Goal: Task Accomplishment & Management: Complete application form

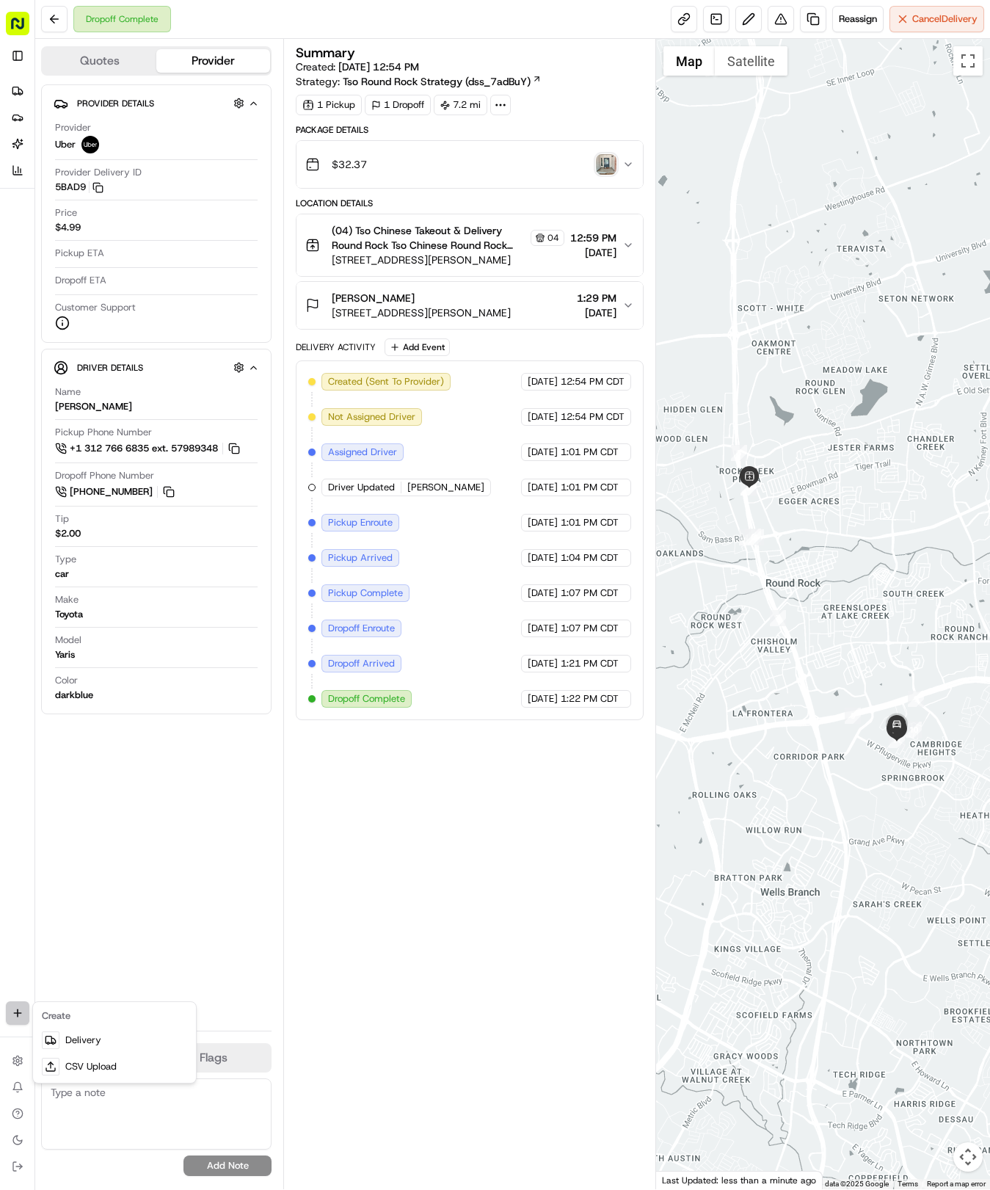
click at [13, 1013] on html "Tso Chinese 04 Round Rock [EMAIL_ADDRESS][DOMAIN_NAME] Toggle Sidebar Deliverie…" at bounding box center [495, 595] width 990 height 1190
click at [85, 1038] on link "Delivery" at bounding box center [114, 1040] width 157 height 26
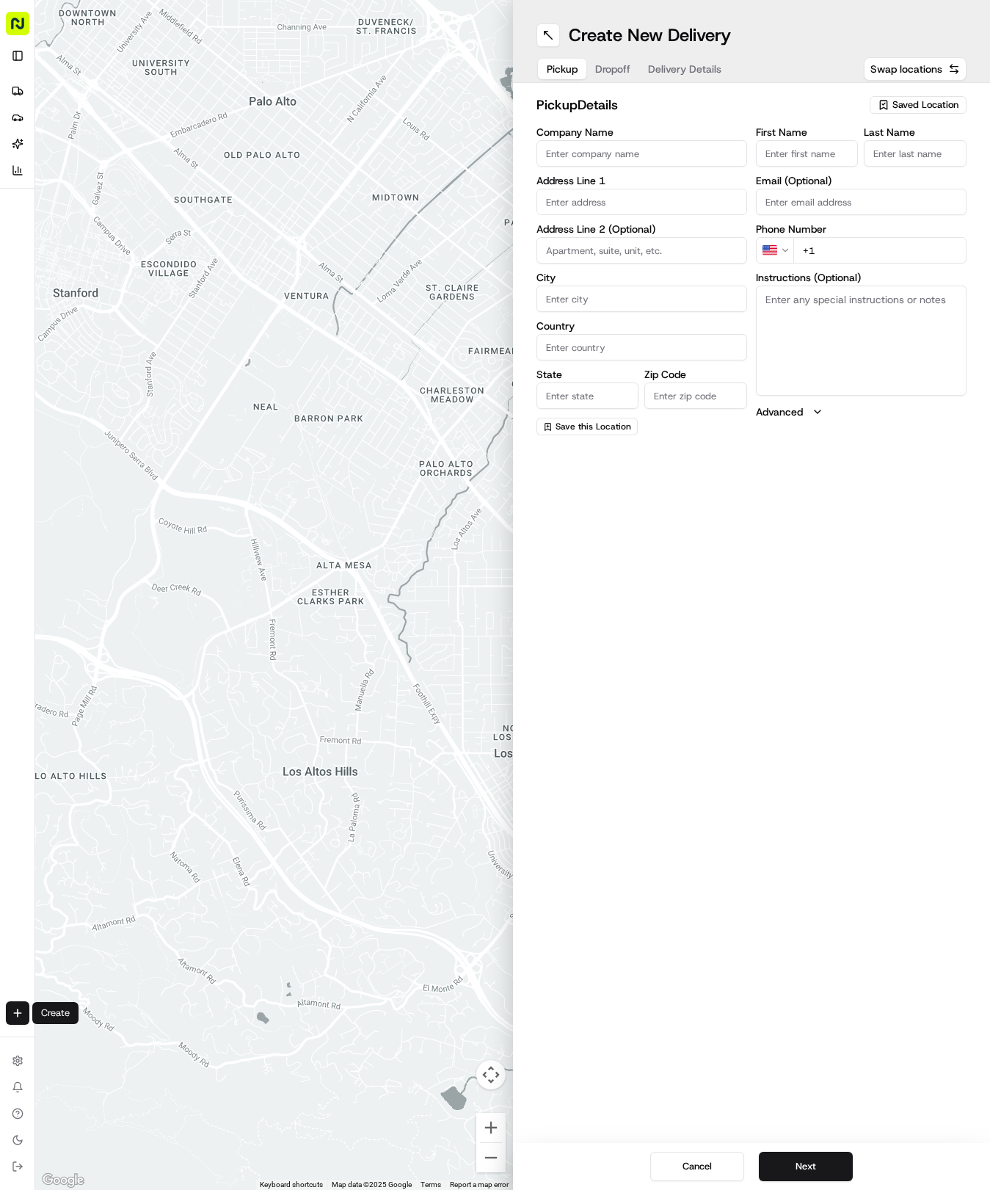
click at [907, 100] on span "Saved Location" at bounding box center [926, 104] width 66 height 13
click at [906, 167] on span "(04) Tso Chinese Takeout & Delivery Round Rock (04)" at bounding box center [893, 166] width 181 height 26
type input "(04) Tso Chinese Takeout & Delivery Round Rock"
type input "2000 N [PERSON_NAME] St"
type input "Ste 108"
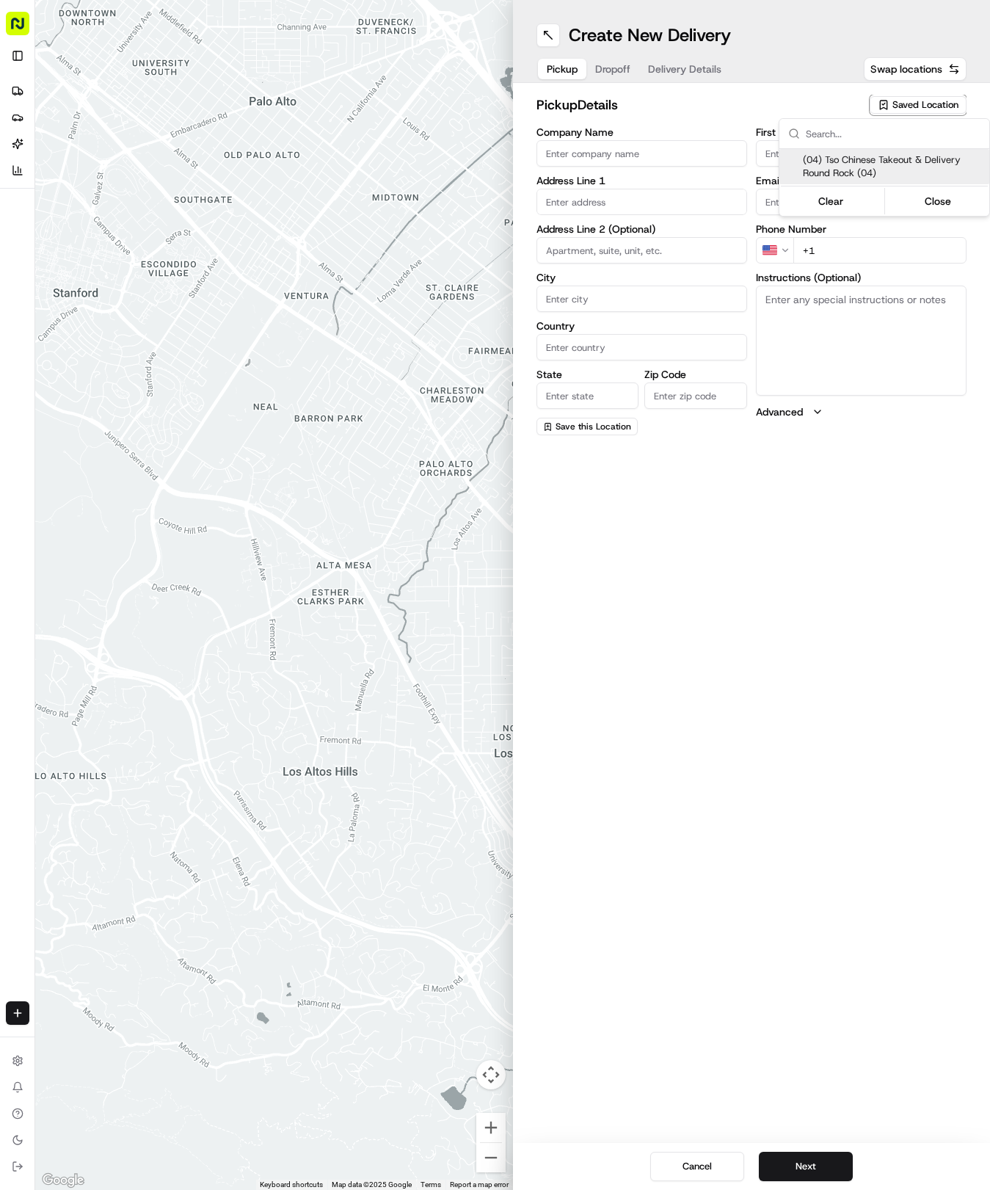
type input "Round Rock"
type input "US"
type input "[GEOGRAPHIC_DATA]"
type input "78664"
type input "Tso Chinese"
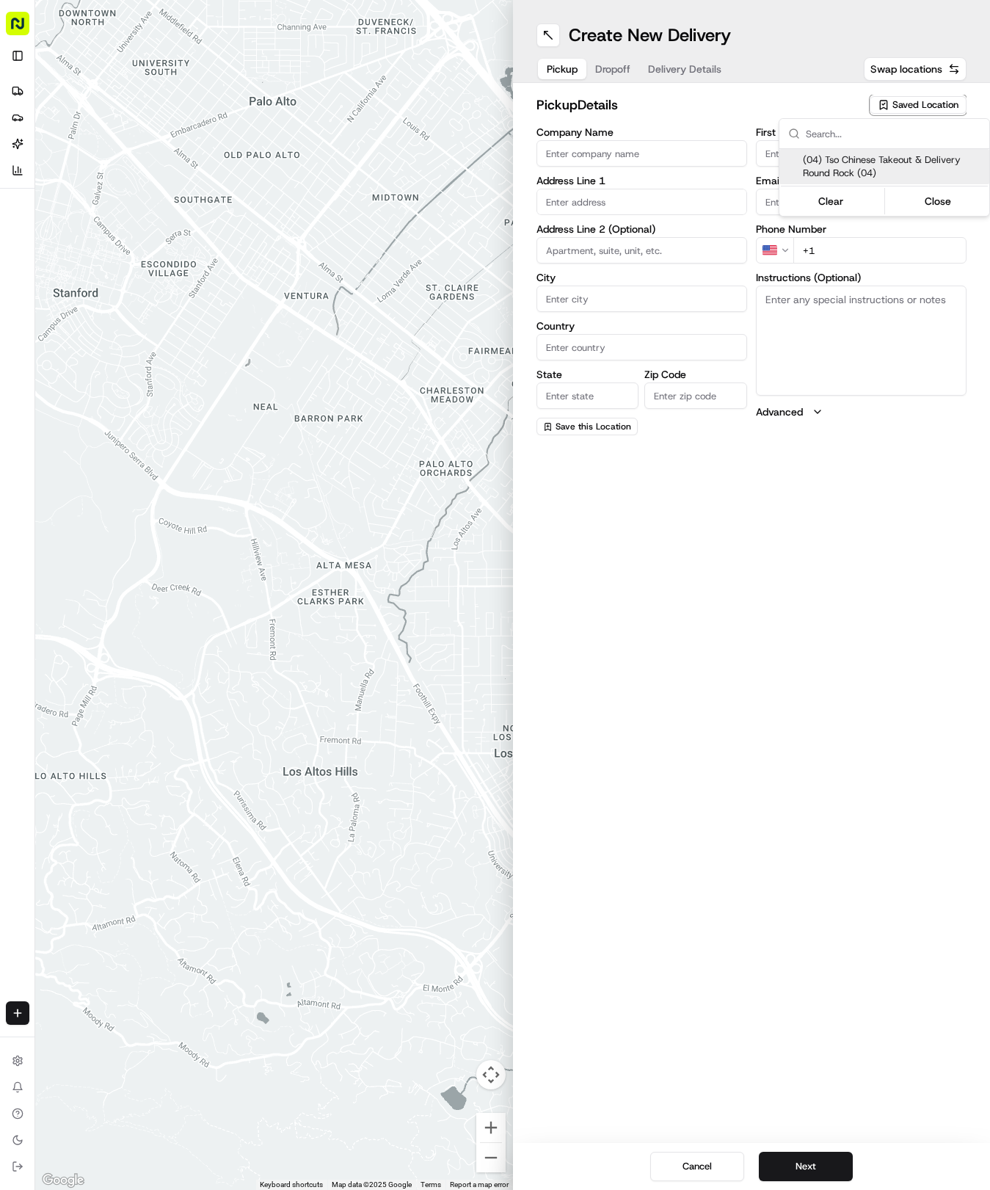
type input "Round Rock Manager"
type input "[EMAIL_ADDRESS][DOMAIN_NAME]"
type input "[PHONE_NUMBER]"
type textarea "Submit a picture displaying address & food as Proof of Delivery. Envía una foto…"
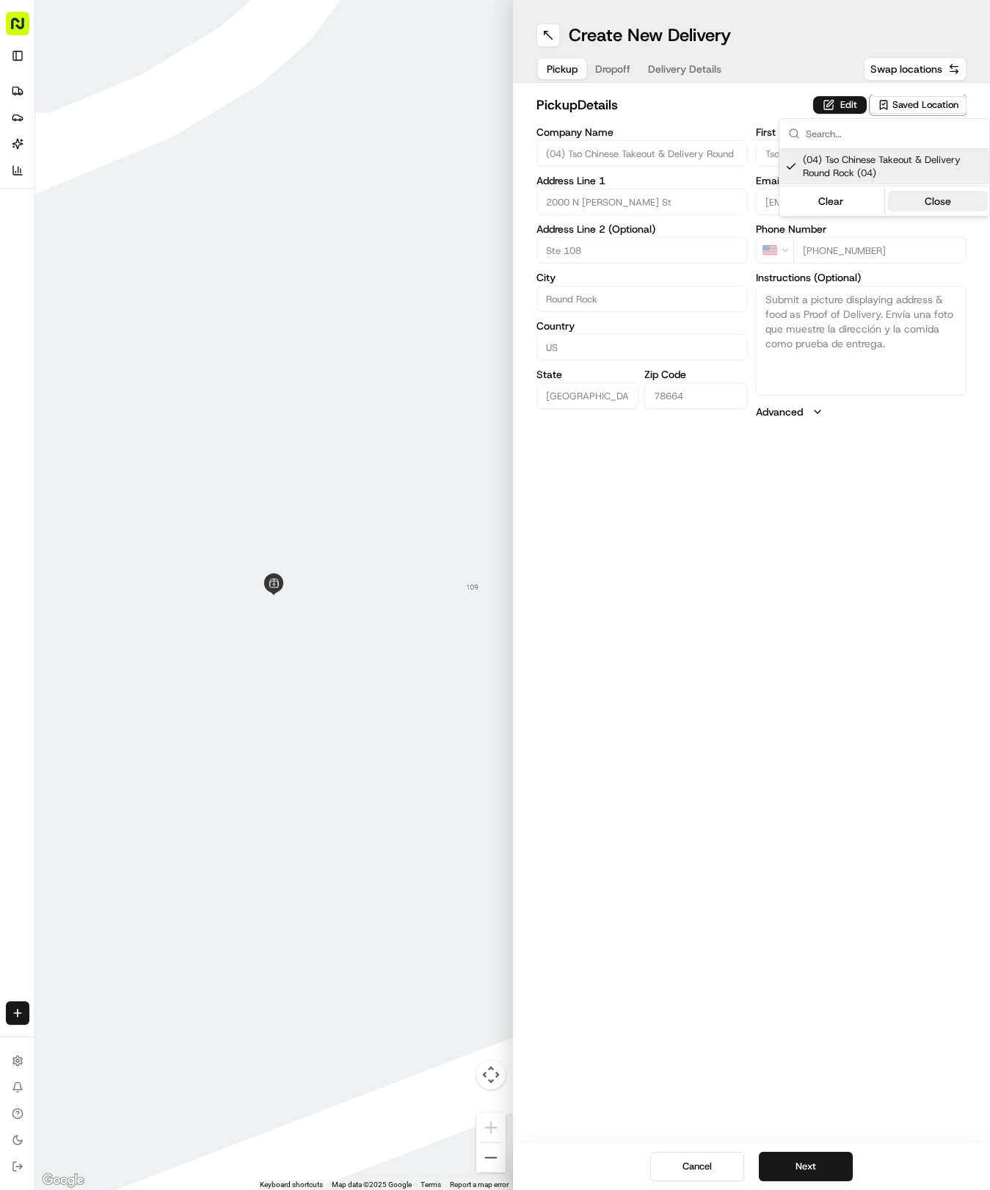
click at [924, 206] on button "Close" at bounding box center [938, 201] width 101 height 21
click at [824, 1175] on button "Next" at bounding box center [806, 1166] width 94 height 29
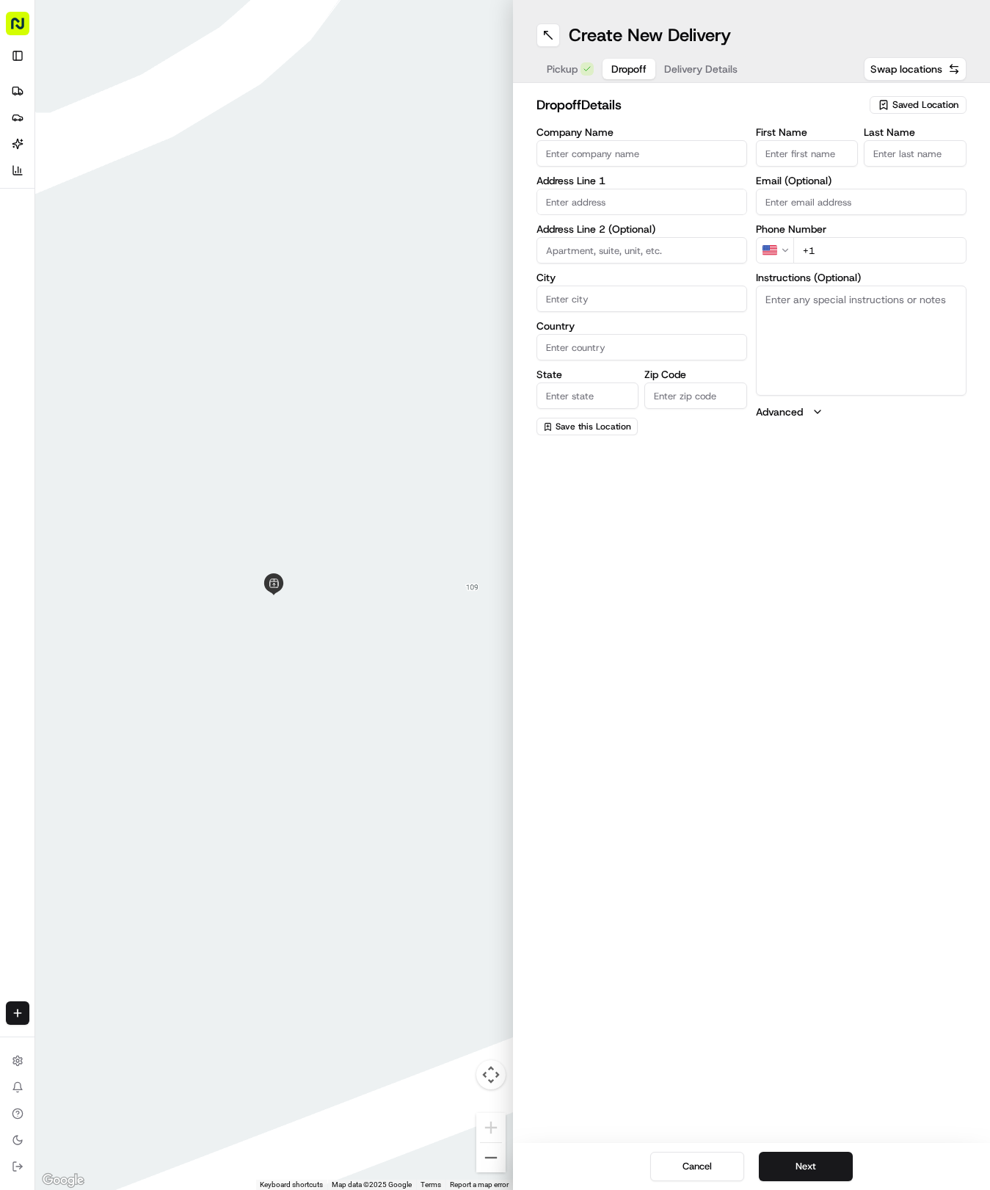
click at [800, 148] on input "First Name" at bounding box center [807, 153] width 103 height 26
type input "[PERSON_NAME]"
click at [912, 159] on input "Last Name" at bounding box center [915, 153] width 103 height 26
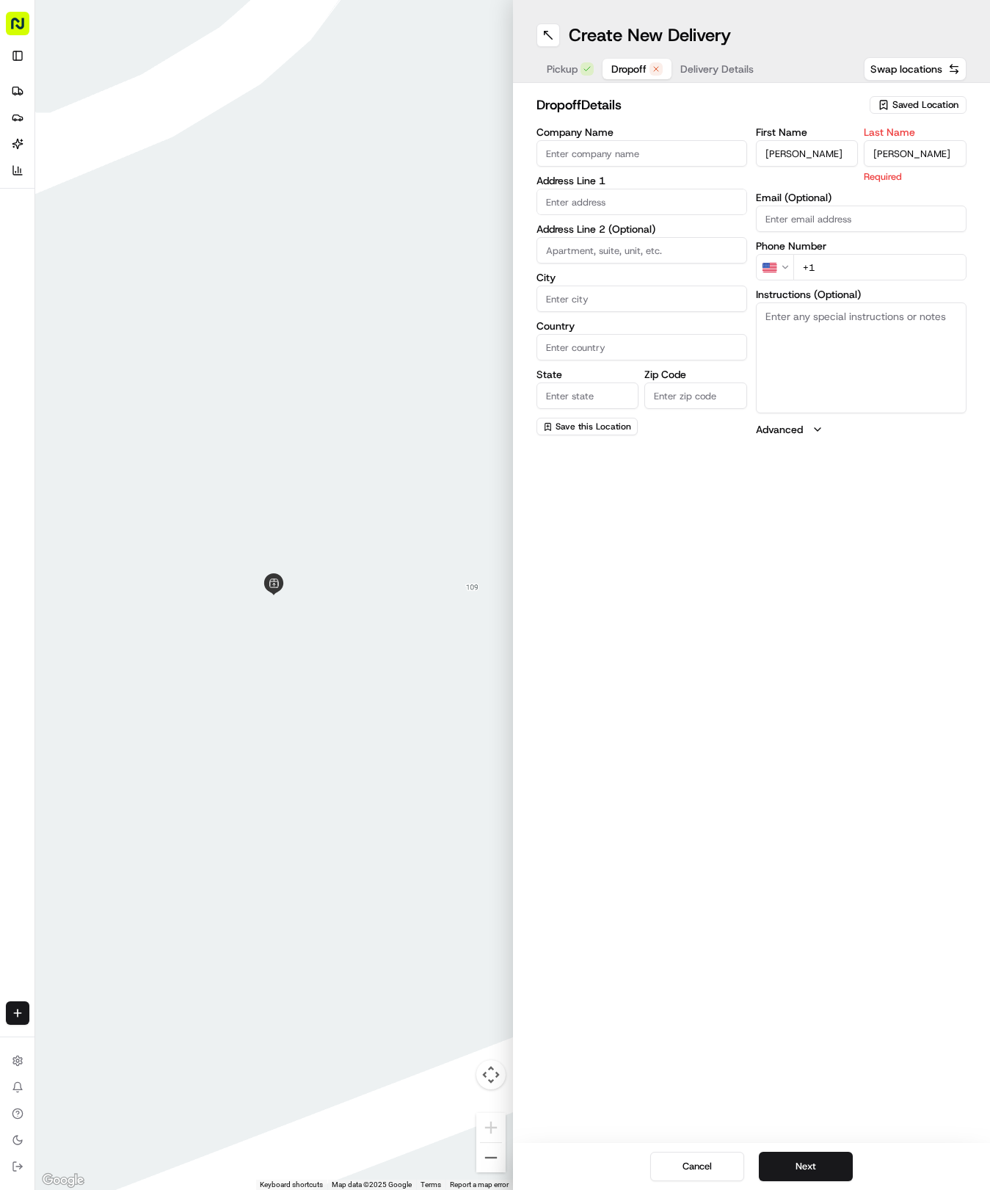
type input "[PERSON_NAME]"
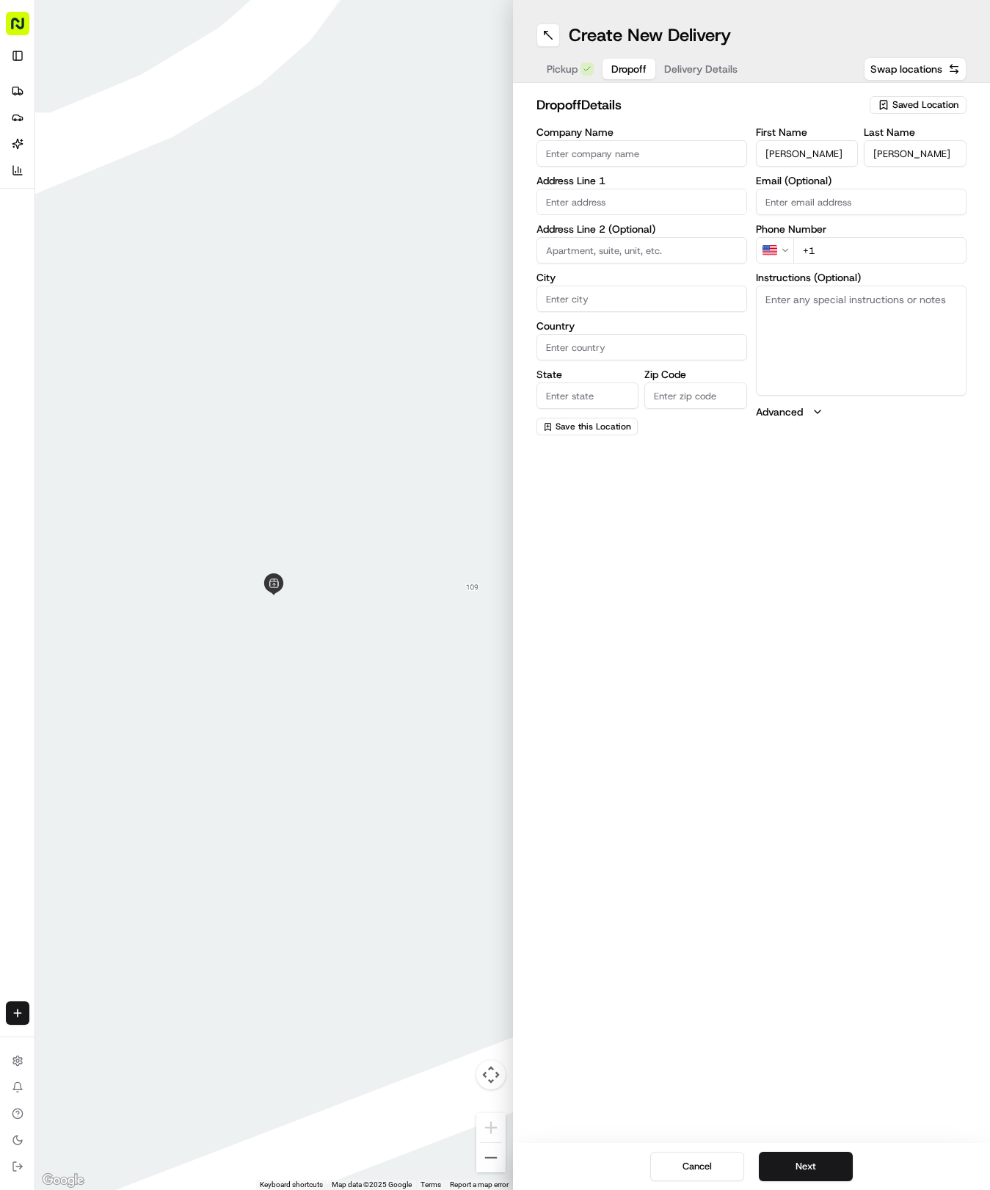
click at [925, 278] on div "First Name [PERSON_NAME] Last Name [PERSON_NAME] Email (Optional) Phone Number …" at bounding box center [861, 281] width 211 height 308
type input "[PHONE_NUMBER]"
click at [648, 194] on input "text" at bounding box center [642, 202] width 211 height 26
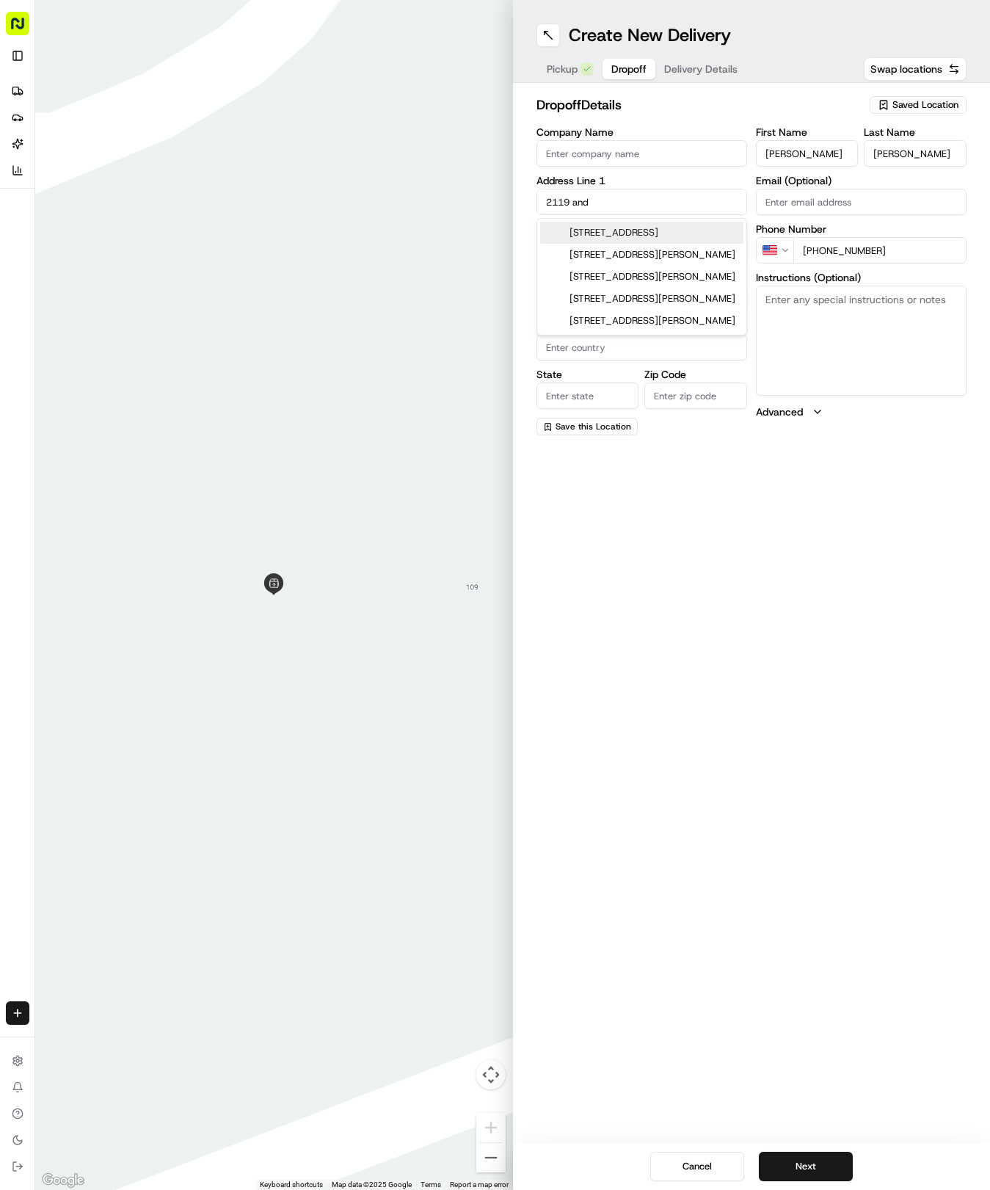
click at [675, 235] on div "[STREET_ADDRESS]" at bounding box center [641, 233] width 203 height 22
type input "[STREET_ADDRESS]"
type input "Round Rock"
type input "[GEOGRAPHIC_DATA]"
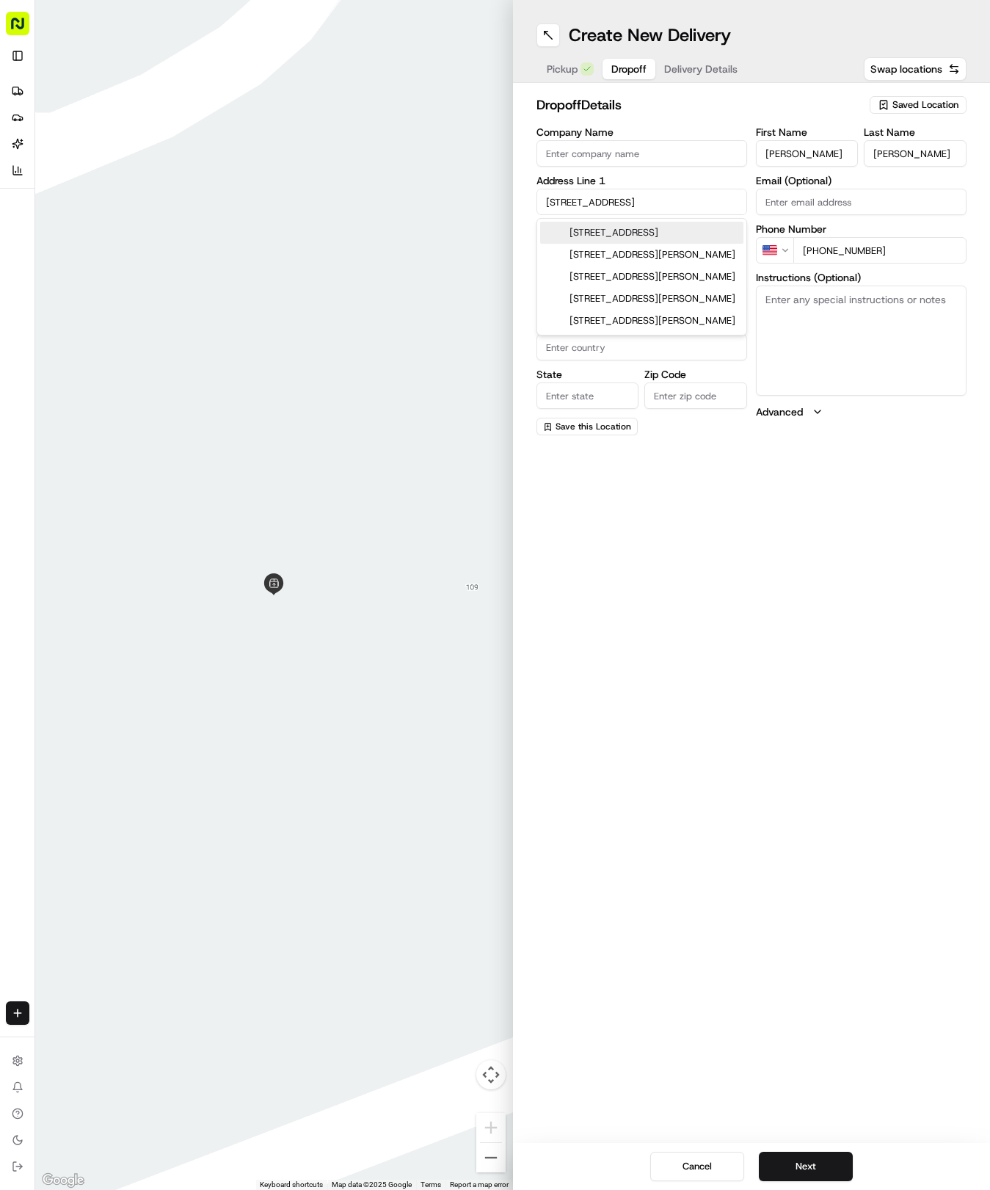
type input "78664"
type input "[STREET_ADDRESS]"
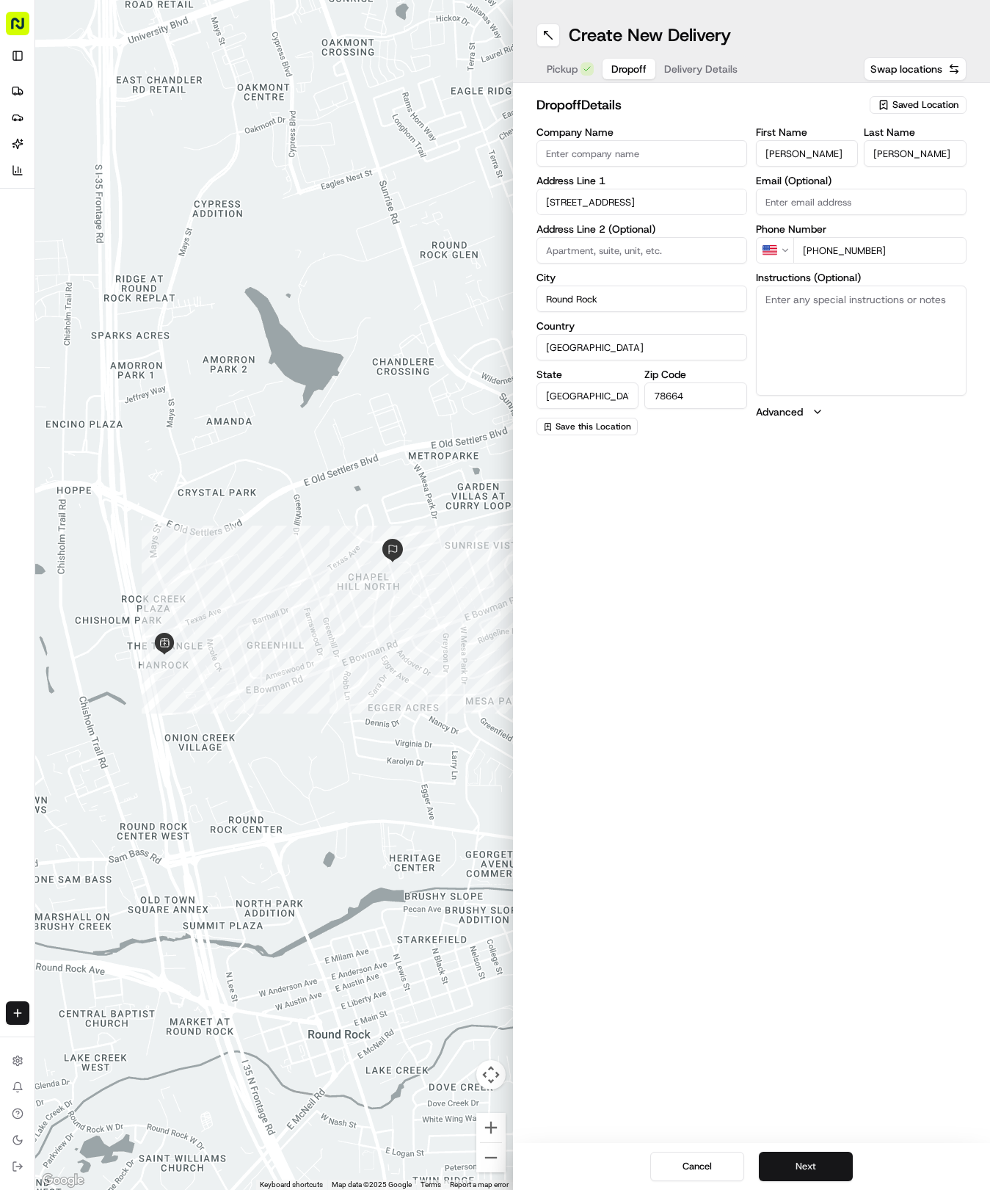
click at [809, 1160] on button "Next" at bounding box center [806, 1166] width 94 height 29
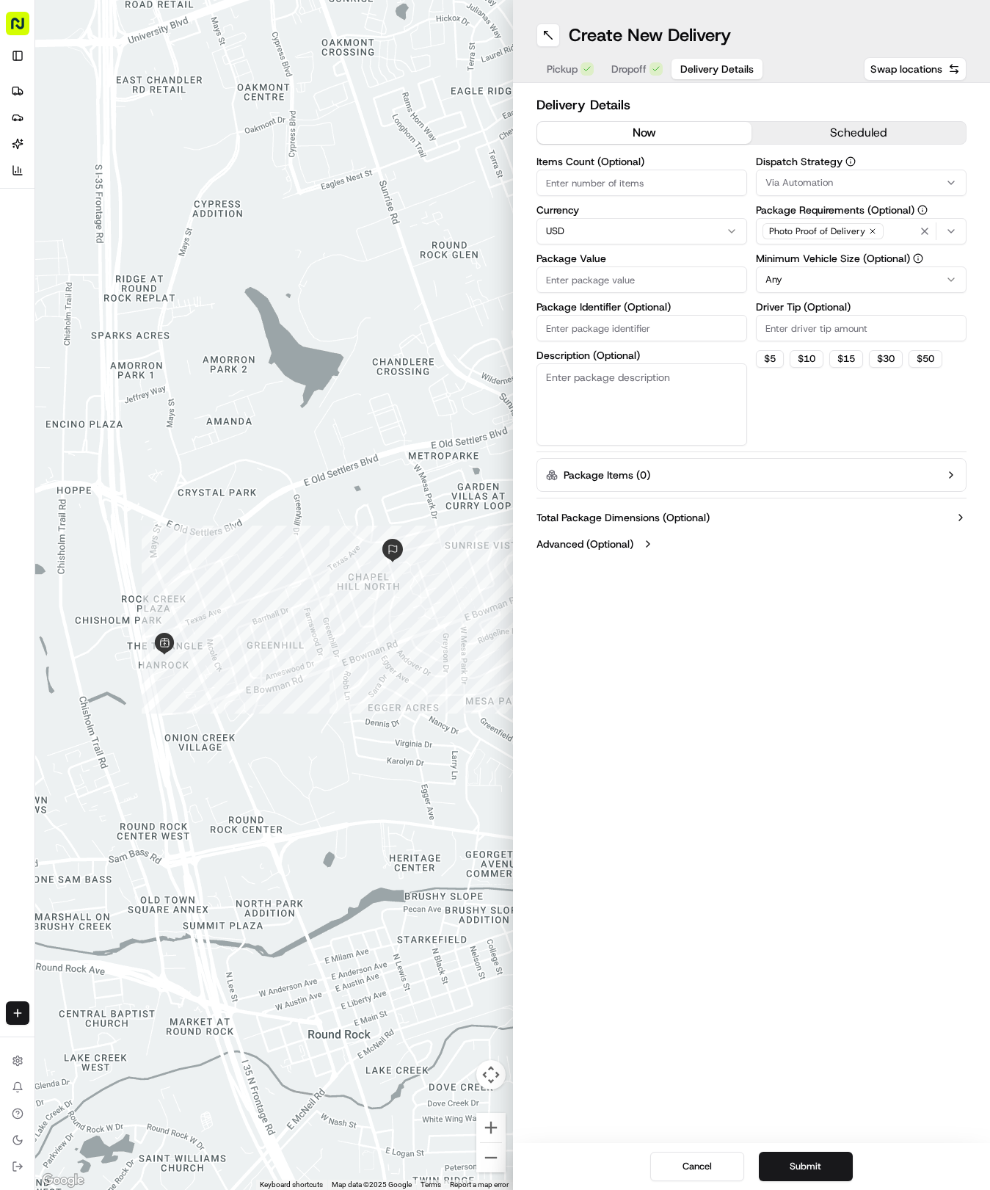
click at [857, 182] on div "Via Automation" at bounding box center [861, 182] width 203 height 13
click at [878, 266] on span "Tso Round Rock Strategy" at bounding box center [870, 262] width 181 height 13
click at [891, 298] on button "Close" at bounding box center [916, 290] width 101 height 21
click at [869, 285] on html "Tso Chinese 04 Round Rock [EMAIL_ADDRESS][DOMAIN_NAME] Toggle Sidebar Deliverie…" at bounding box center [495, 595] width 990 height 1190
click at [866, 329] on input "Driver Tip (Optional)" at bounding box center [861, 328] width 211 height 26
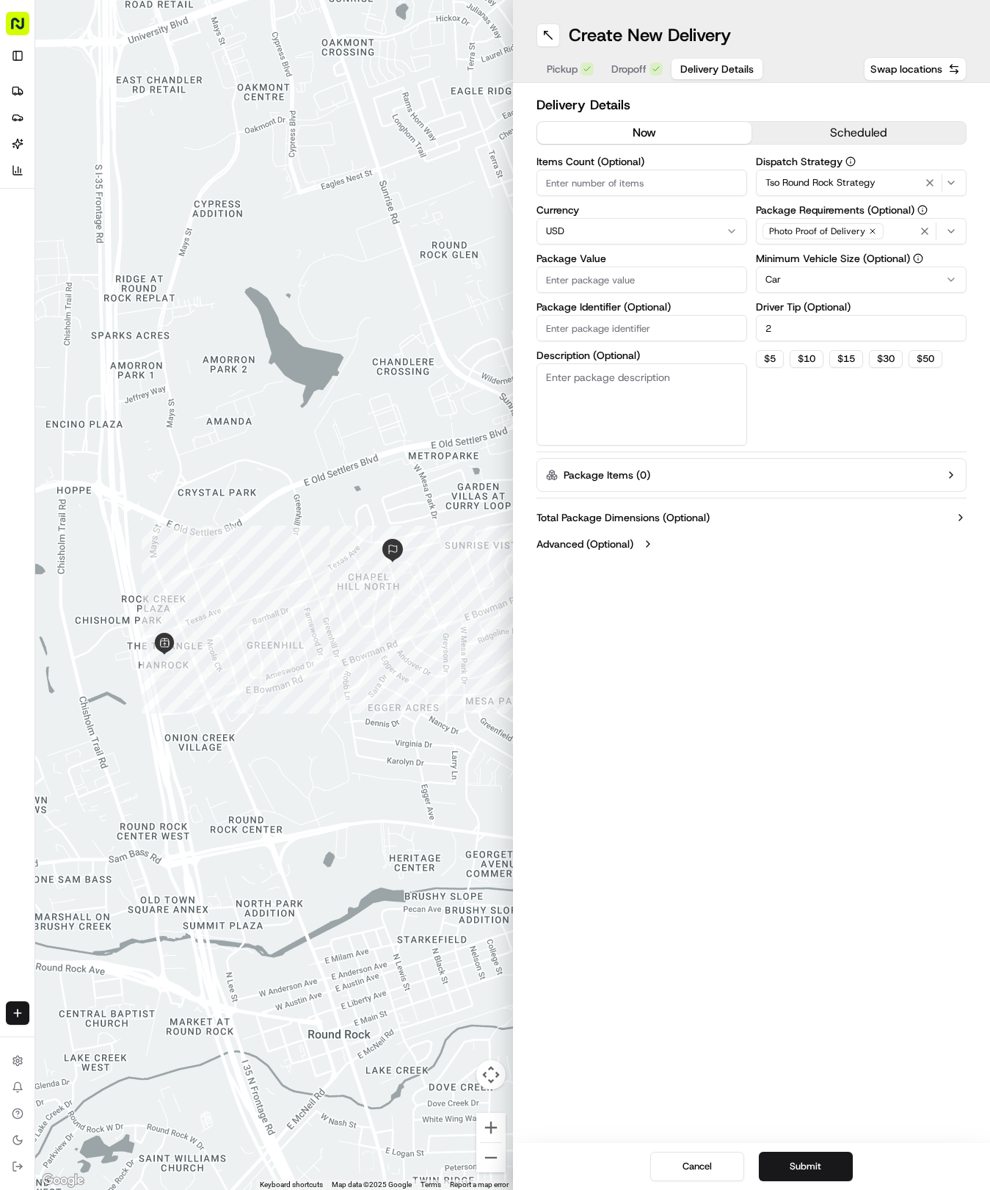
type input "2"
click at [602, 279] on input "Package Value" at bounding box center [642, 279] width 211 height 26
type input "62.51"
paste input "A3AHO6X"
type input "A3AHO6X"
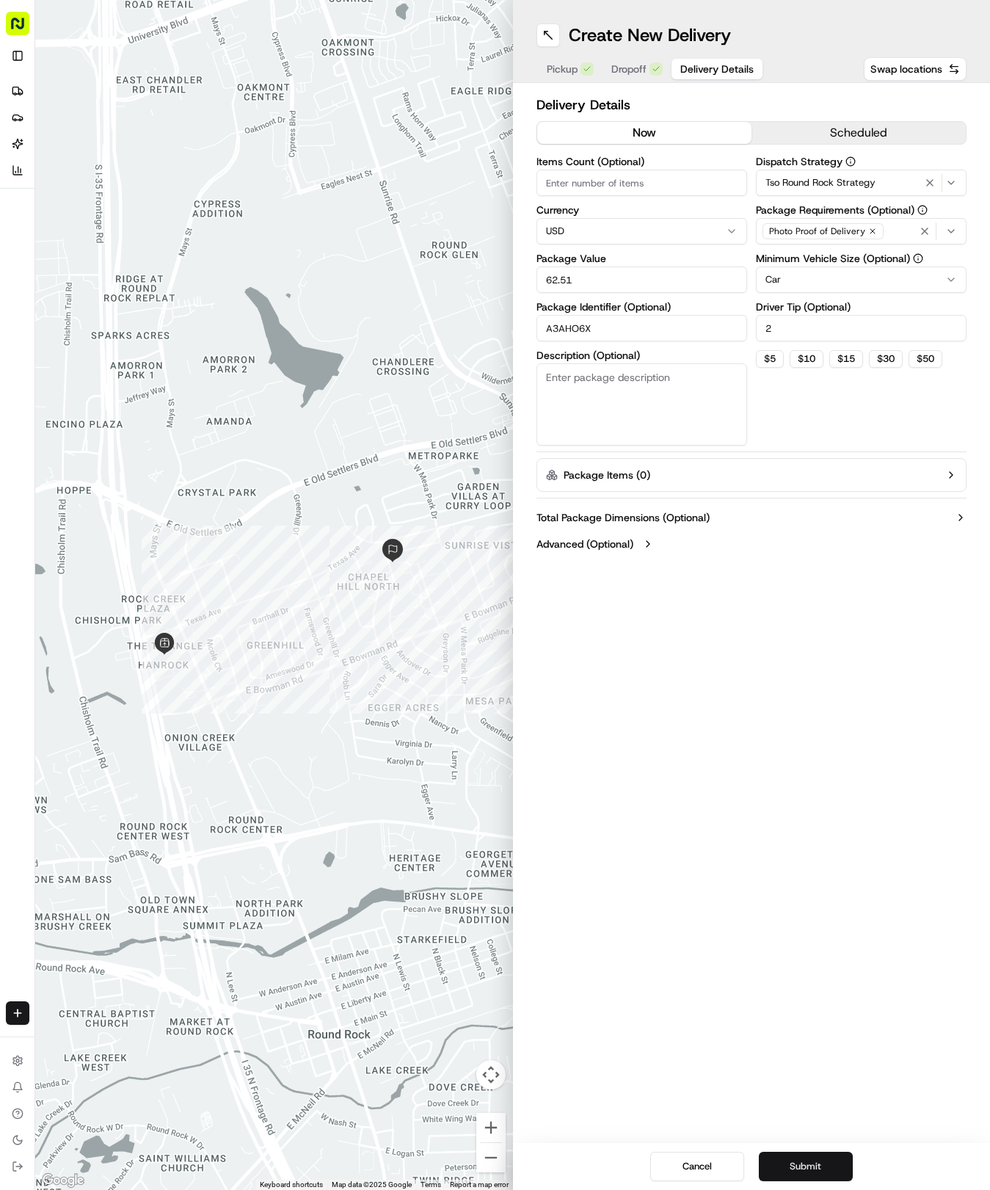
click at [831, 1172] on button "Submit" at bounding box center [806, 1166] width 94 height 29
